Goal: Information Seeking & Learning: Learn about a topic

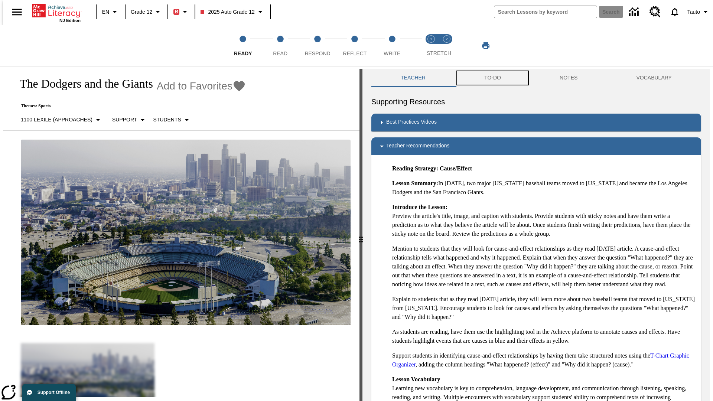
click at [492, 78] on button "TO-DO" at bounding box center [492, 78] width 75 height 18
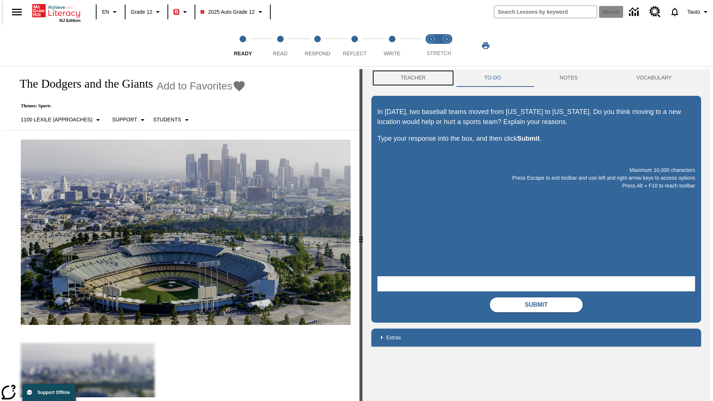
scroll to position [0, 0]
click at [411, 78] on button "Teacher" at bounding box center [413, 78] width 84 height 18
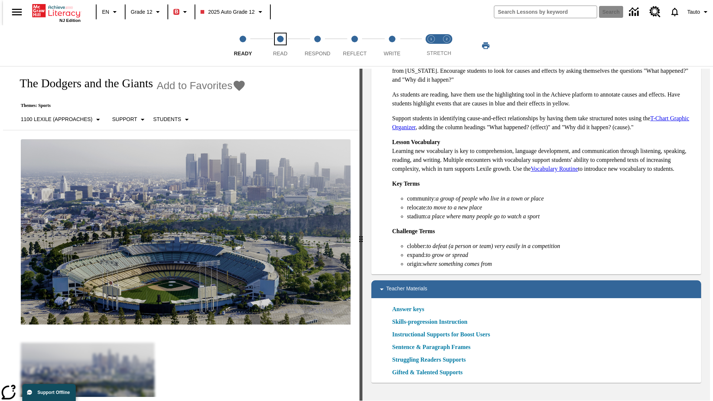
click at [280, 46] on span "Read" at bounding box center [280, 50] width 14 height 13
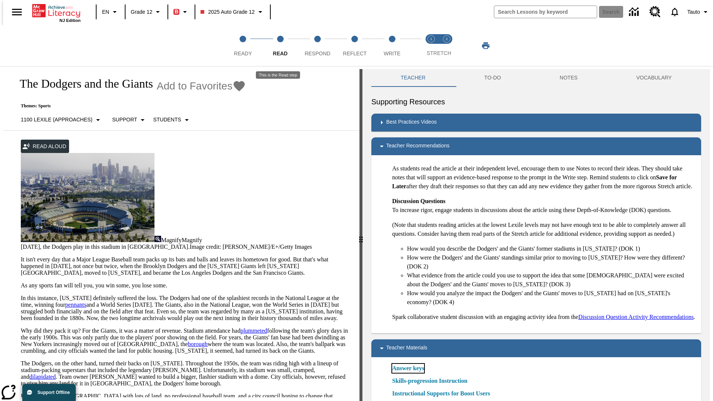
click at [408, 373] on link "Answer keys" at bounding box center [408, 368] width 32 height 9
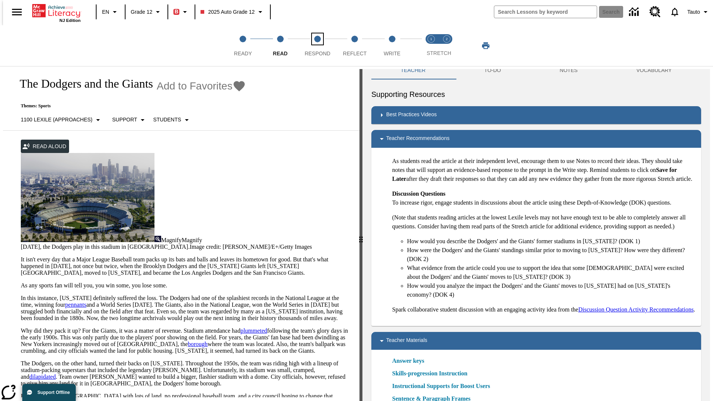
click at [317, 46] on span "Respond" at bounding box center [317, 50] width 26 height 13
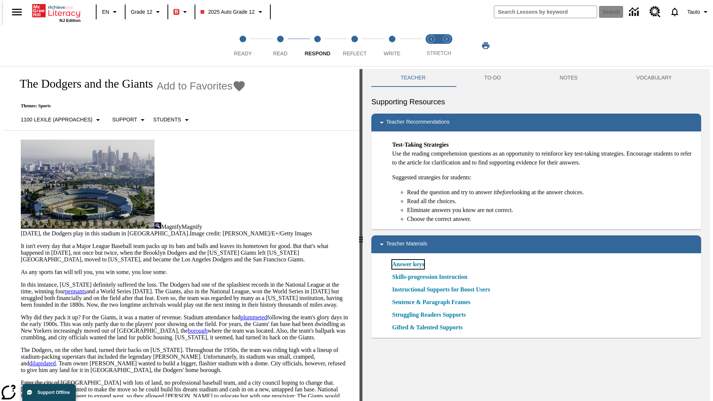
click at [408, 264] on link "Answer keys" at bounding box center [408, 264] width 32 height 9
click at [355, 46] on span "Reflect" at bounding box center [355, 50] width 24 height 13
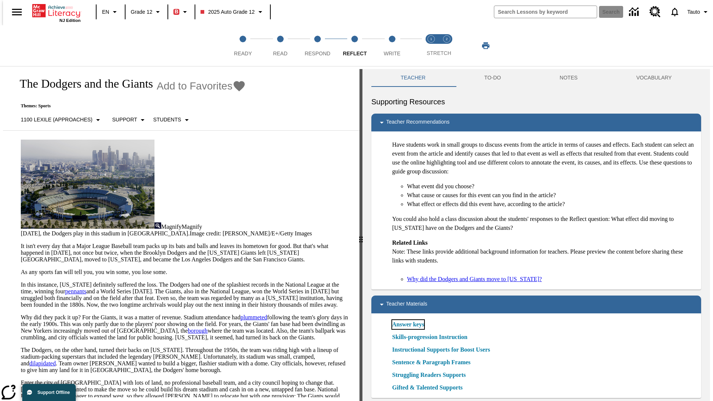
click at [408, 325] on link "Answer keys" at bounding box center [408, 324] width 32 height 9
click at [392, 46] on span "Write" at bounding box center [392, 50] width 17 height 13
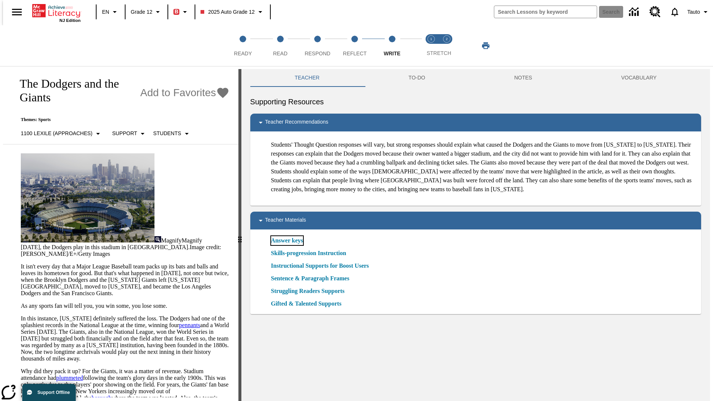
click at [286, 245] on link "Answer keys" at bounding box center [287, 240] width 32 height 9
